Goal: Check status: Check status

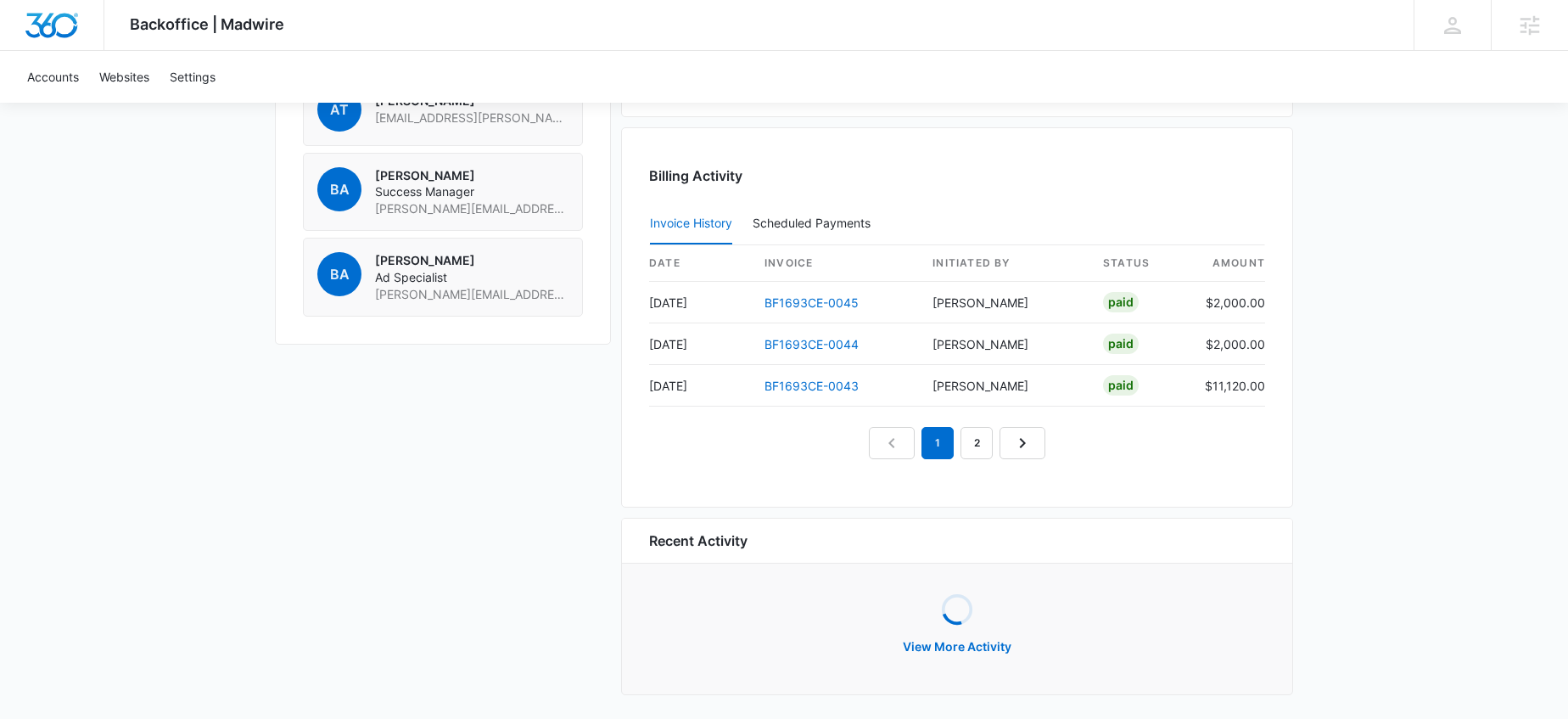
scroll to position [1542, 0]
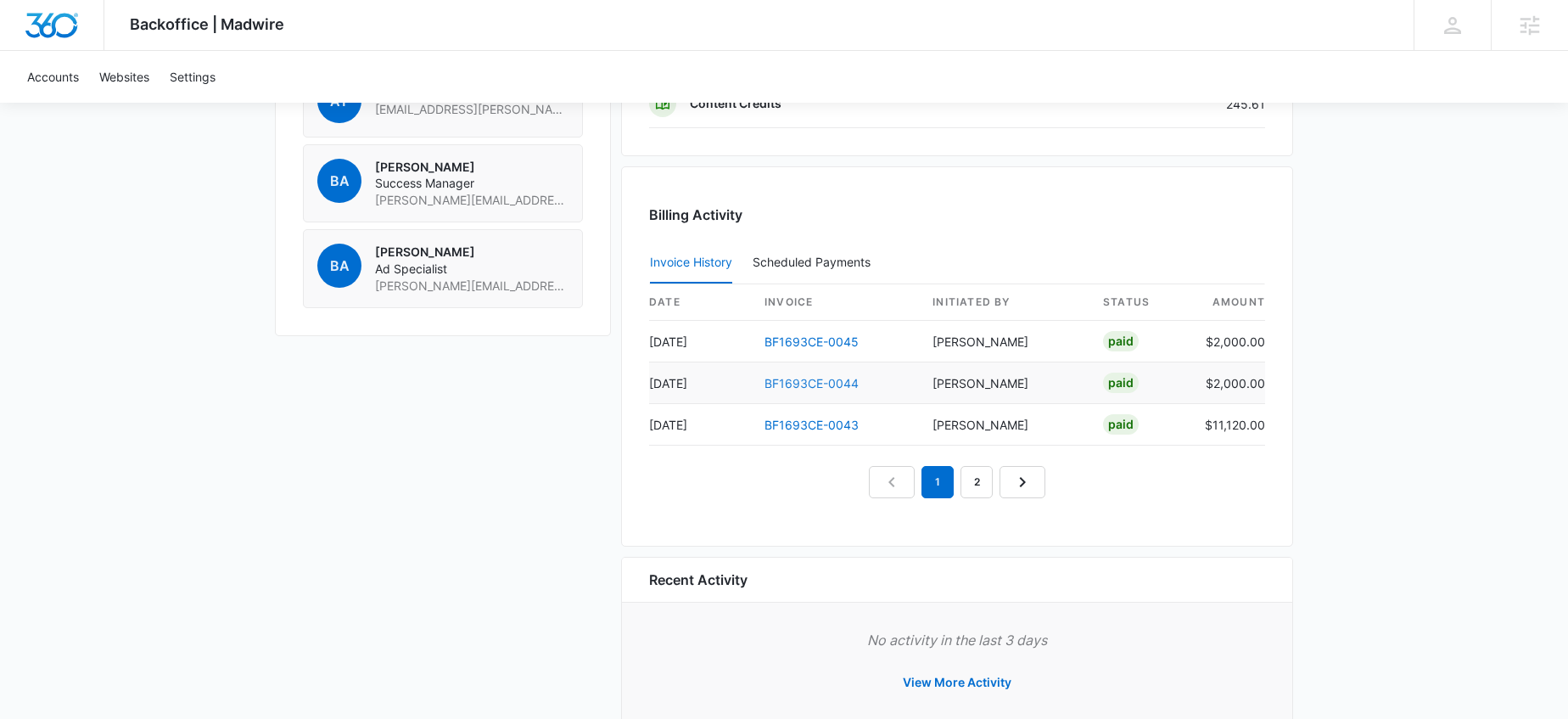
click at [806, 385] on link "BF1693CE-0044" at bounding box center [812, 382] width 94 height 14
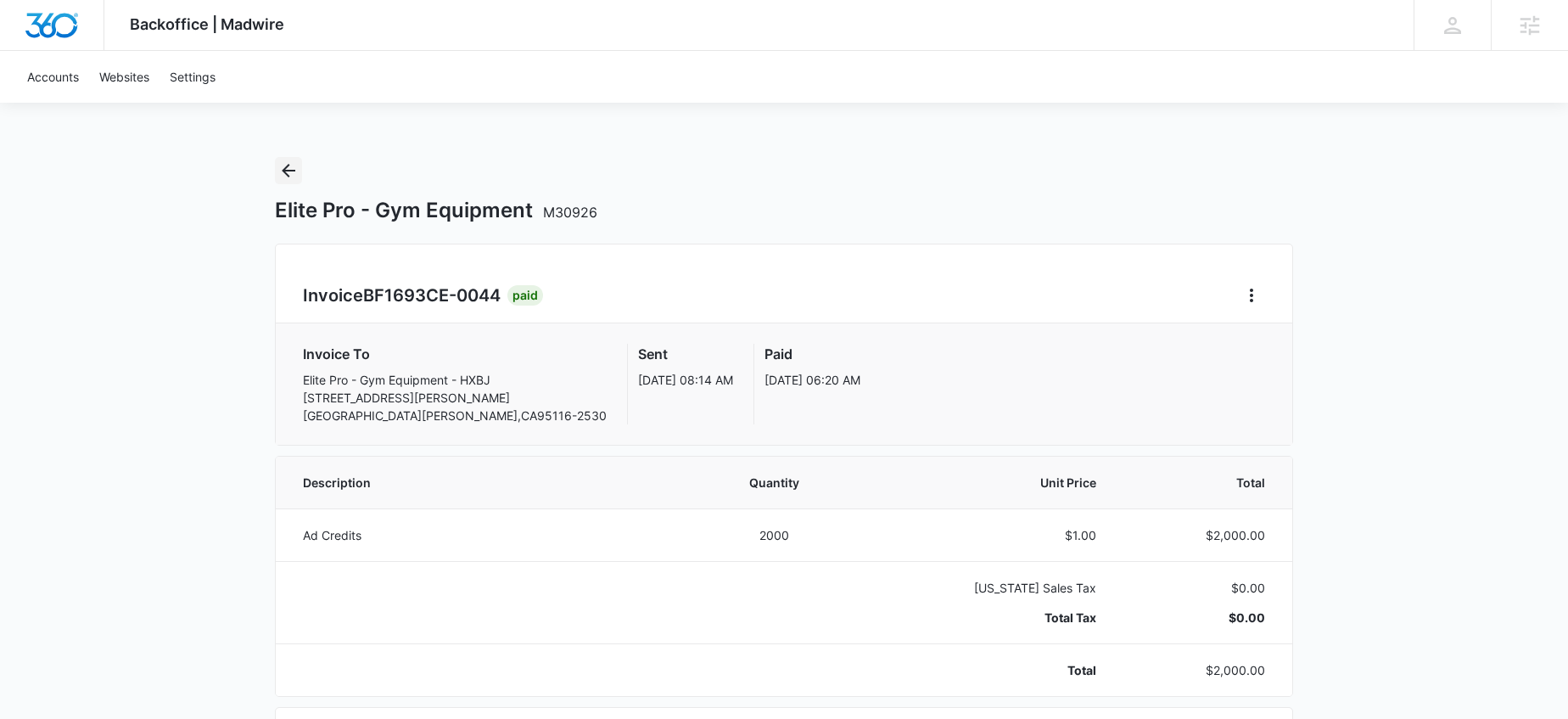
click at [293, 174] on icon "Back" at bounding box center [288, 170] width 20 height 20
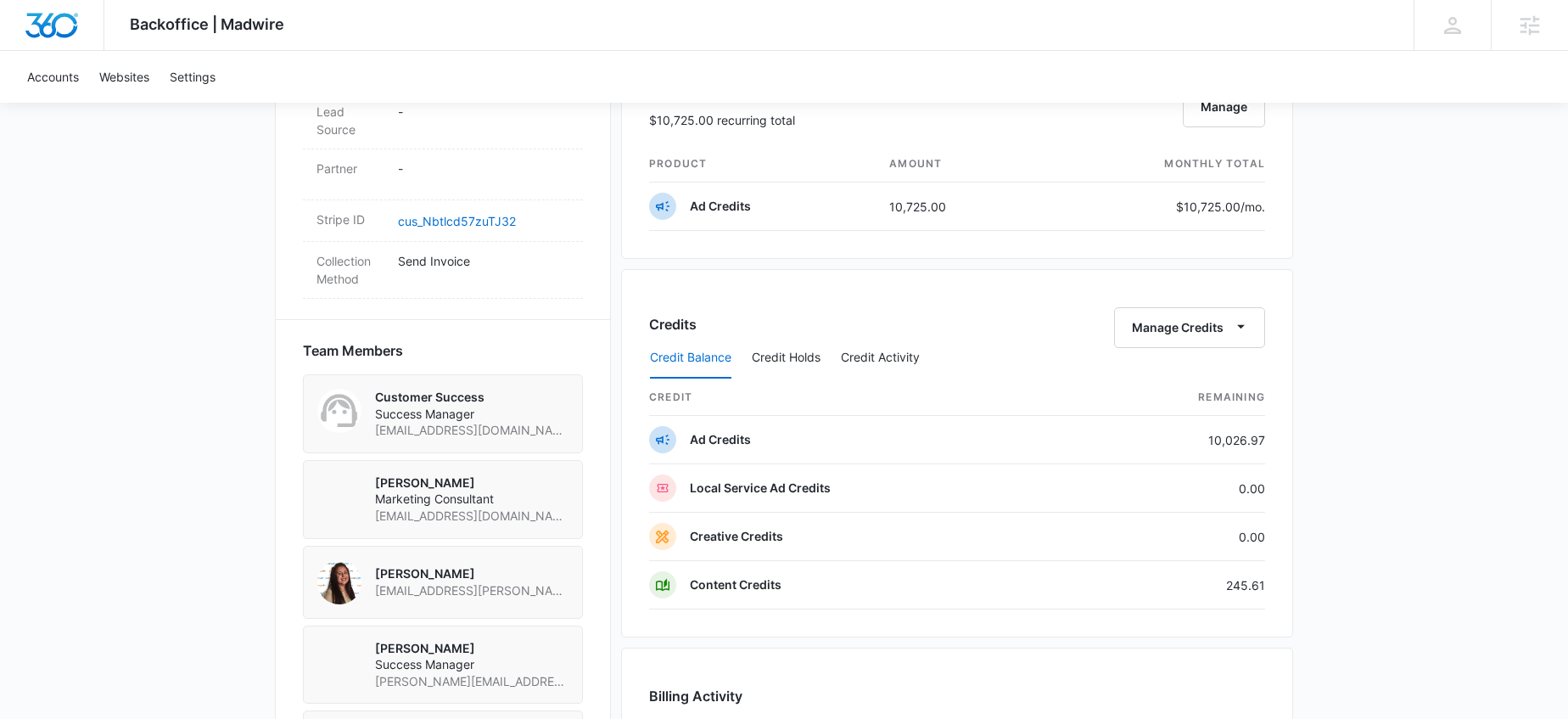
scroll to position [1586, 0]
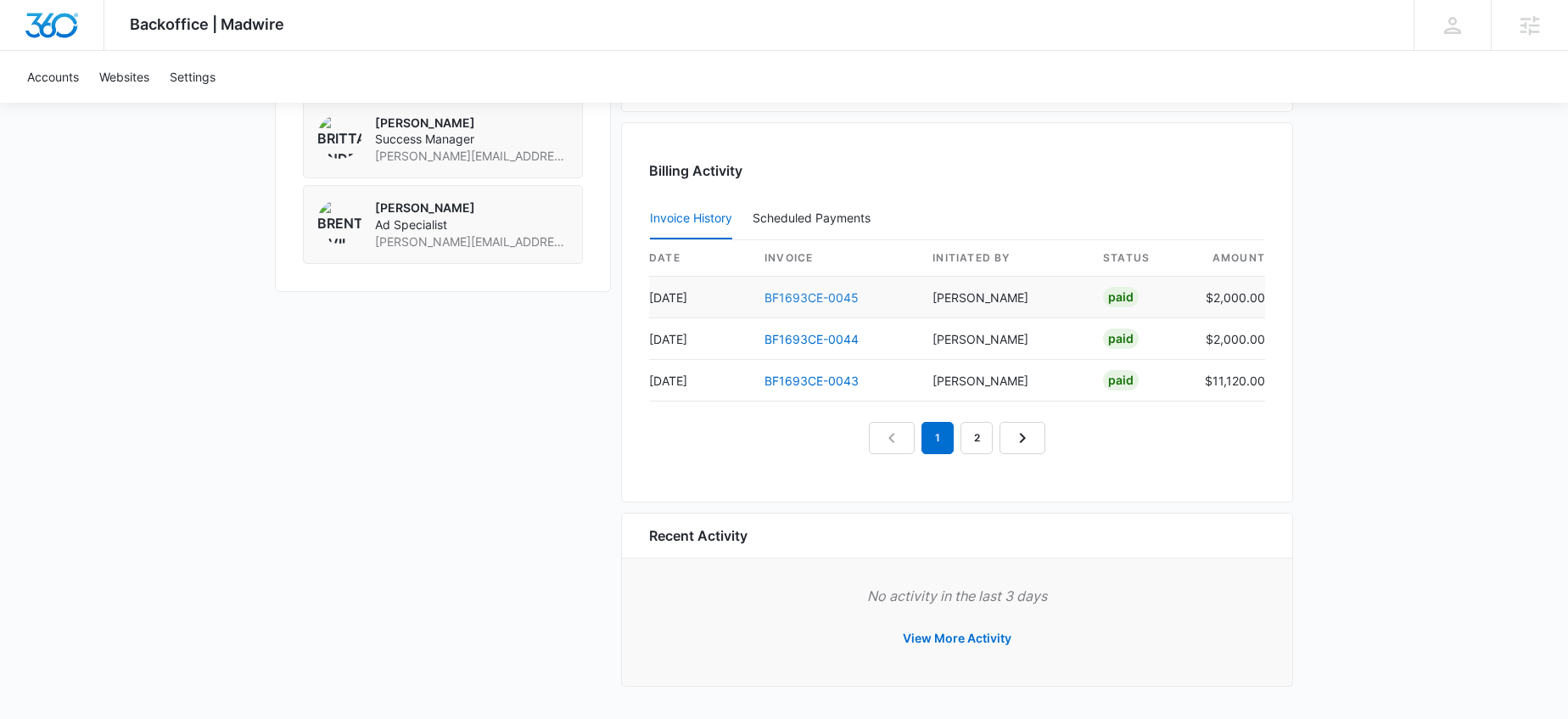
click at [805, 296] on link "BF1693CE-0045" at bounding box center [812, 297] width 94 height 14
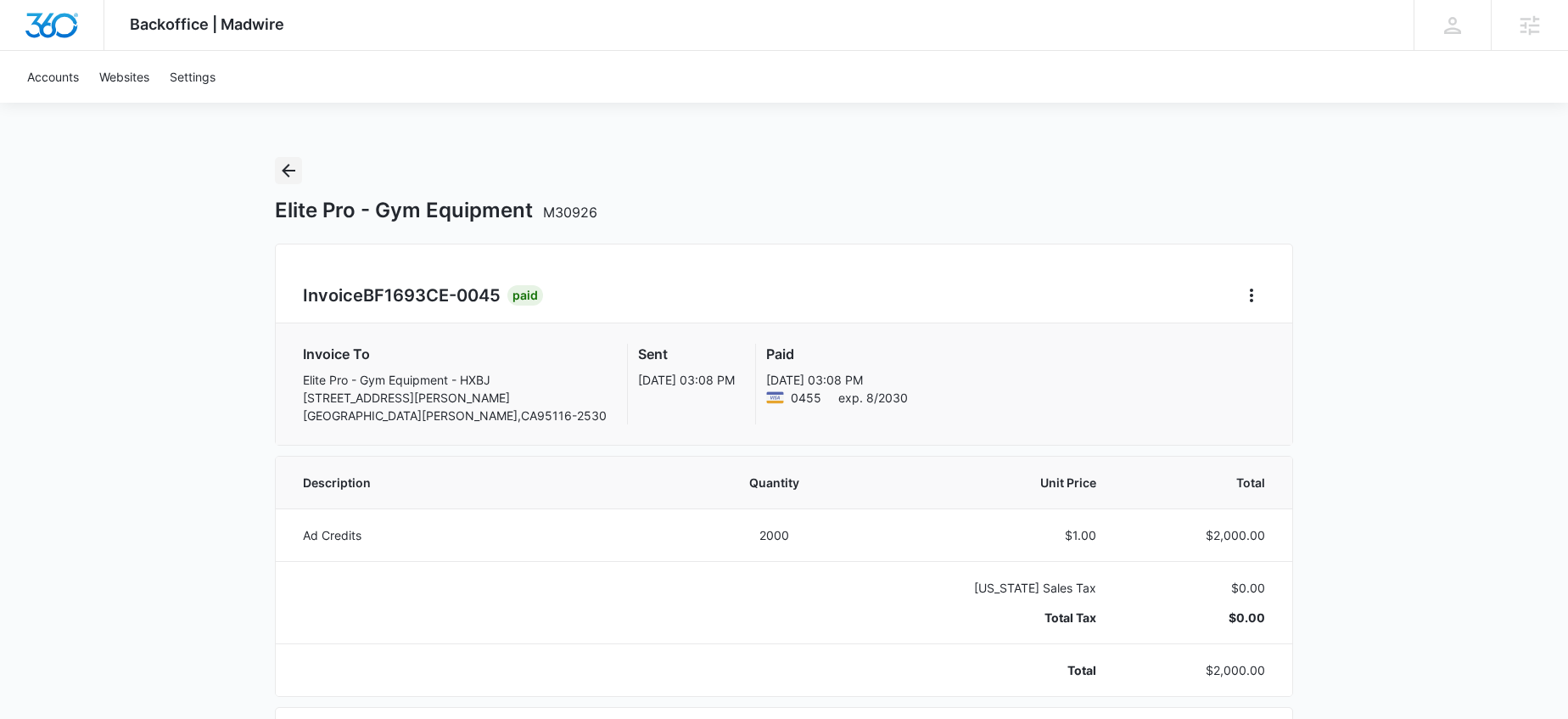
click at [285, 165] on icon "Back" at bounding box center [288, 170] width 20 height 20
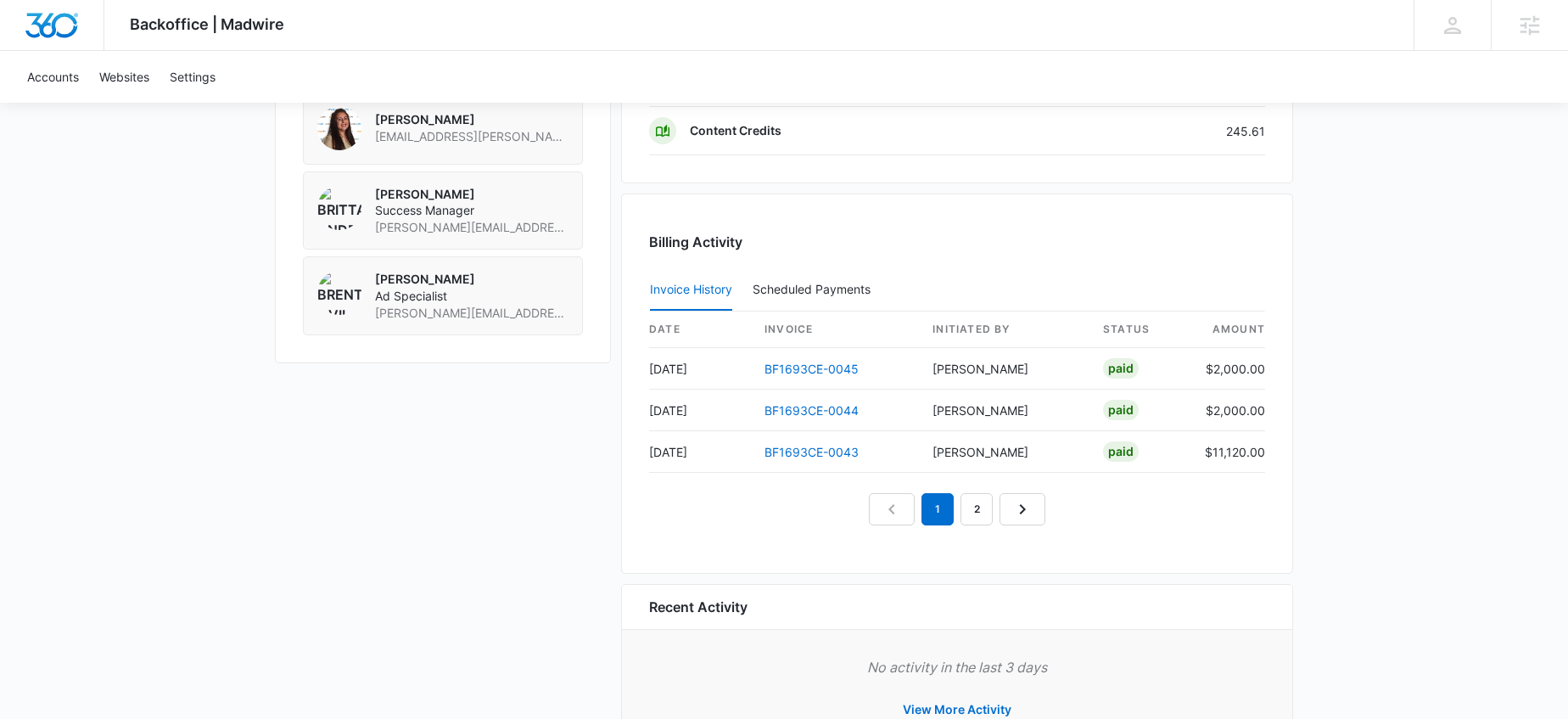
scroll to position [1586, 0]
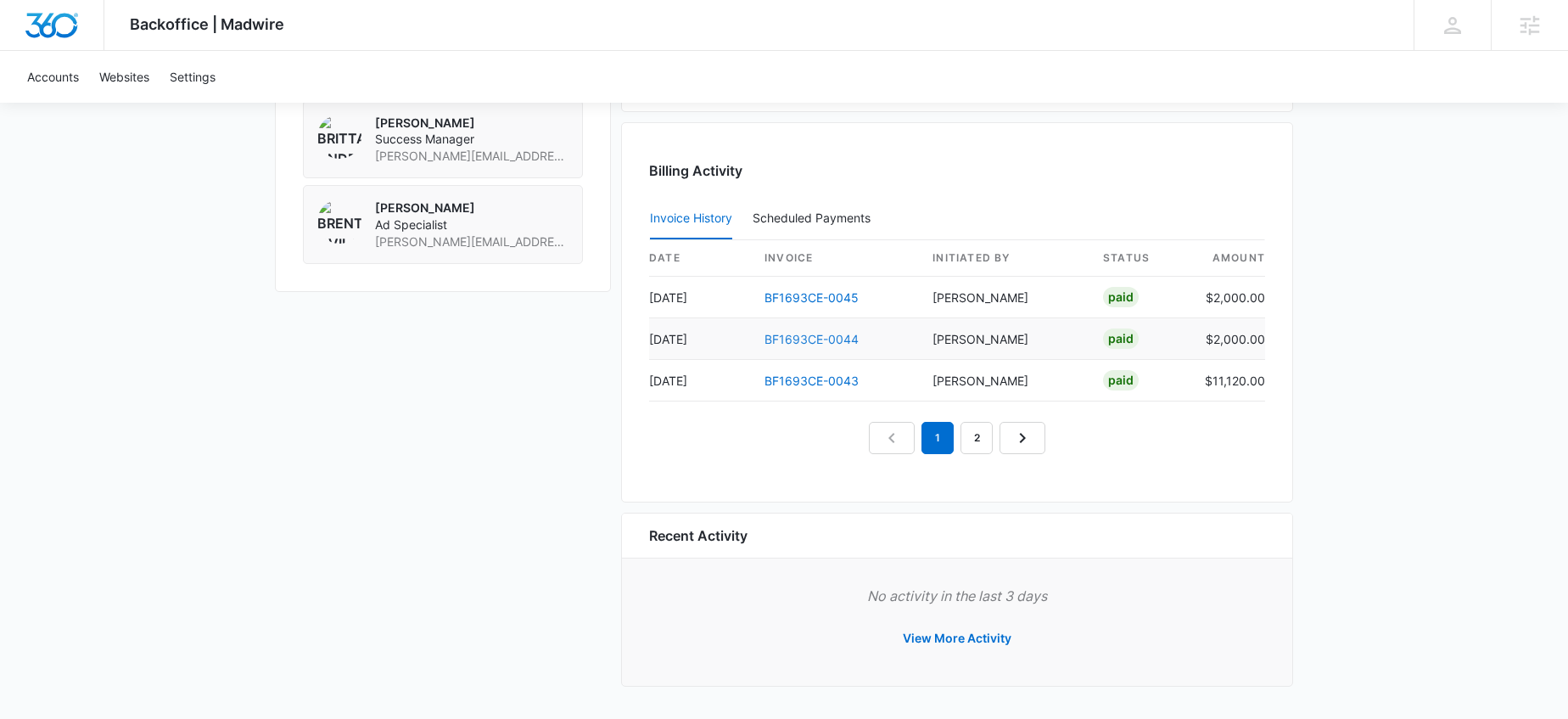
click at [797, 339] on link "BF1693CE-0044" at bounding box center [812, 339] width 94 height 14
